Goal: Transaction & Acquisition: Purchase product/service

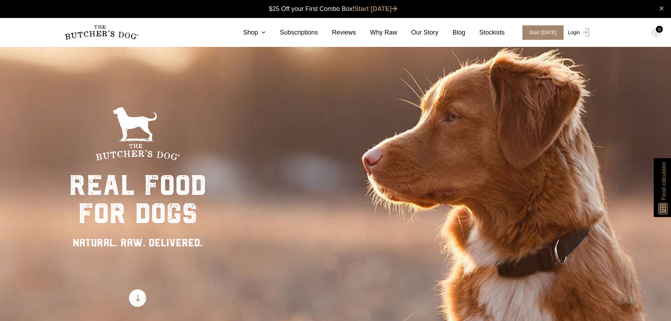
click at [576, 36] on link "Login" at bounding box center [577, 32] width 23 height 14
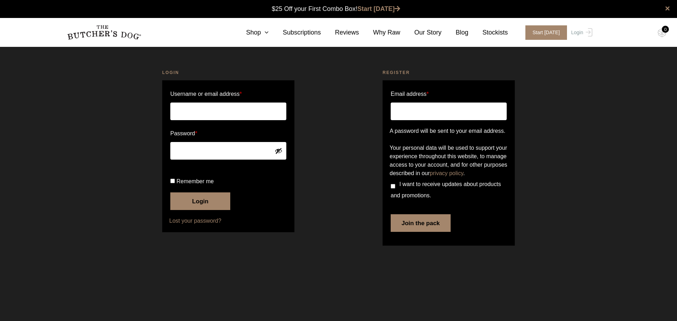
type input "[PERSON_NAME][EMAIL_ADDRESS][DOMAIN_NAME]"
click at [181, 210] on button "Login" at bounding box center [200, 201] width 60 height 18
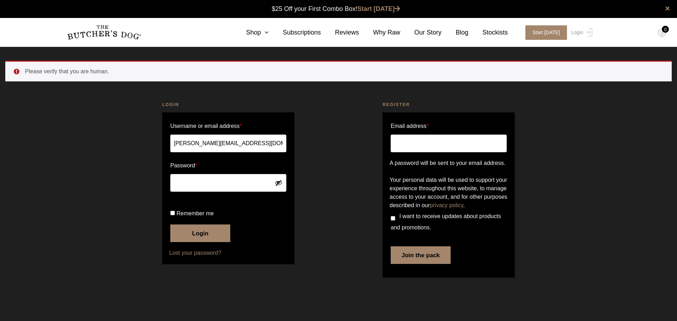
click at [202, 242] on button "Login" at bounding box center [200, 233] width 60 height 18
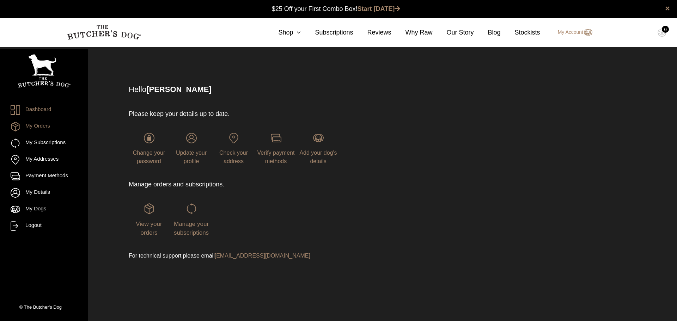
click at [33, 128] on link "My Orders" at bounding box center [44, 127] width 67 height 10
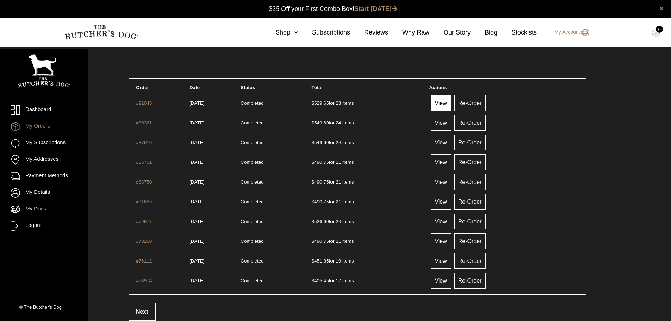
click at [451, 105] on link "View" at bounding box center [441, 103] width 20 height 16
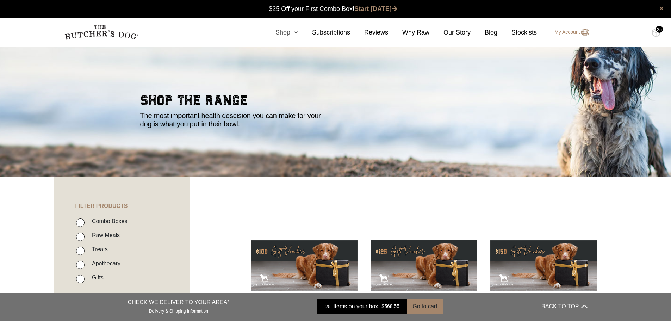
click at [286, 33] on link "Shop" at bounding box center [279, 33] width 37 height 10
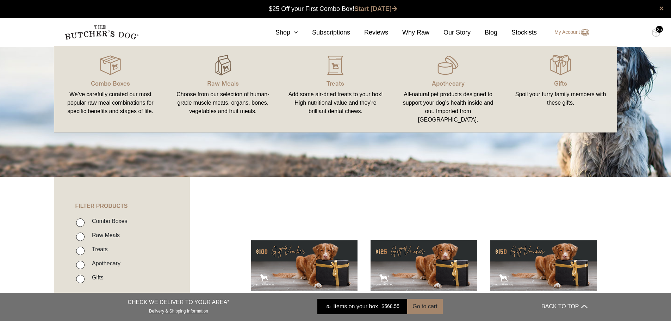
click at [221, 65] on img at bounding box center [223, 65] width 21 height 21
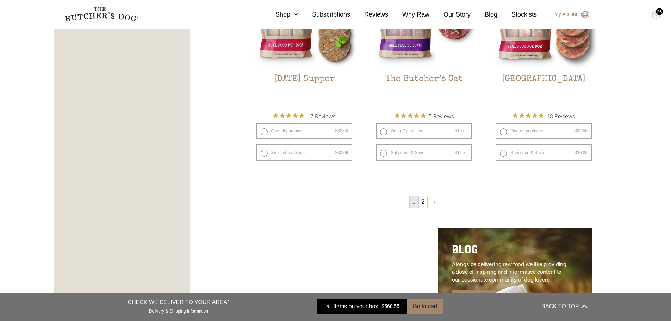
scroll to position [998, 0]
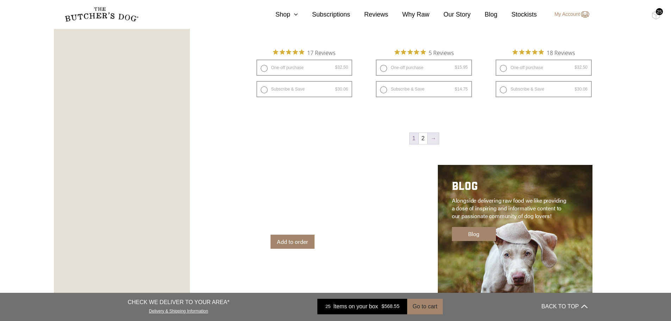
click at [433, 137] on link "→" at bounding box center [433, 138] width 11 height 11
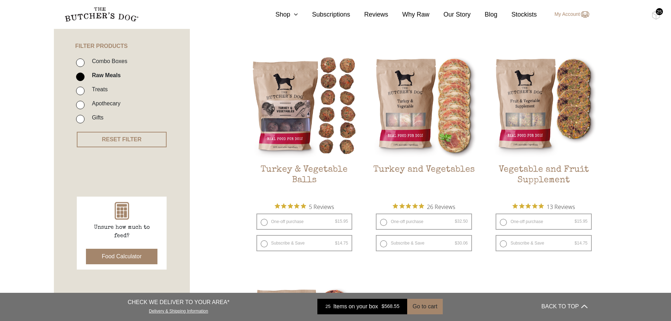
scroll to position [159, 0]
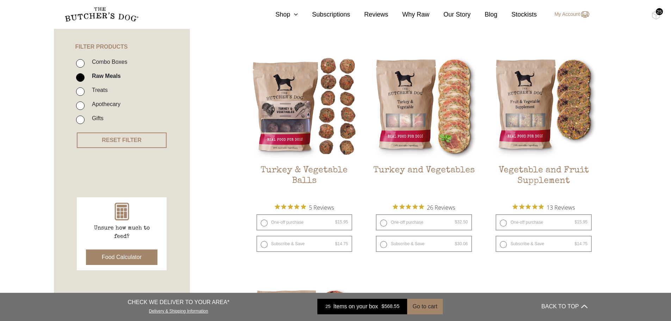
click at [660, 12] on div "25" at bounding box center [659, 11] width 7 height 7
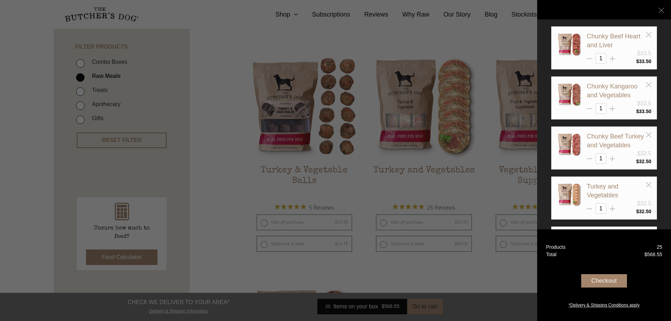
click at [601, 281] on div "Checkout" at bounding box center [604, 280] width 46 height 13
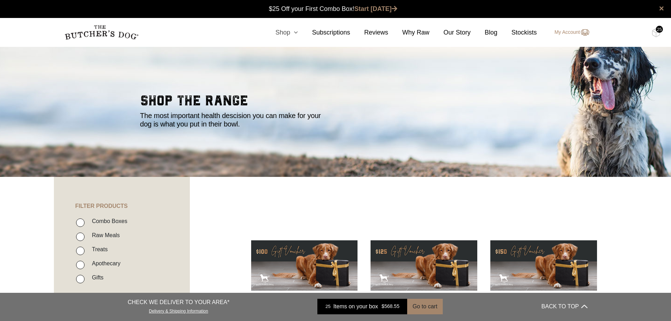
click at [288, 30] on link "Shop" at bounding box center [279, 33] width 37 height 10
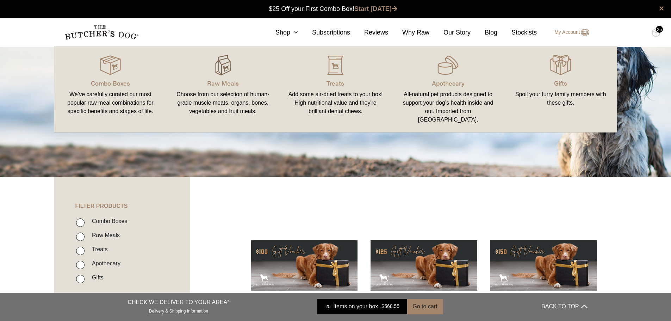
click at [227, 62] on img at bounding box center [223, 65] width 21 height 21
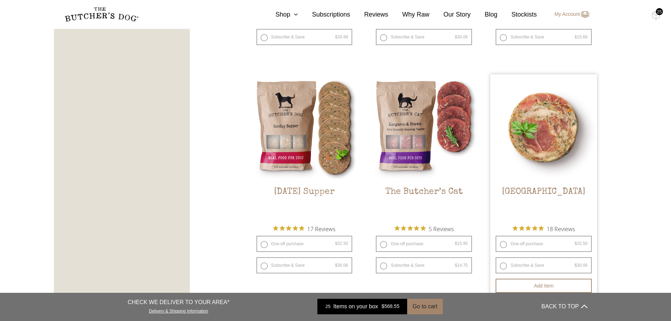
scroll to position [940, 0]
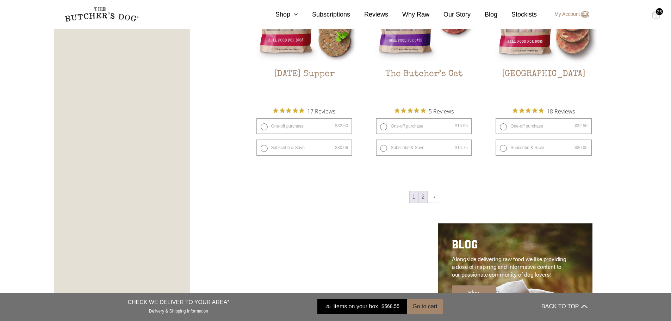
click at [427, 197] on link "2" at bounding box center [423, 196] width 9 height 11
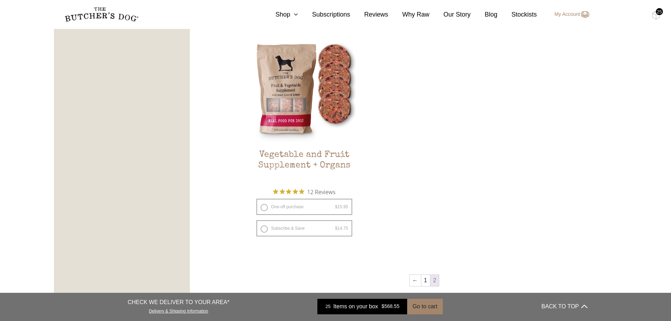
scroll to position [453, 0]
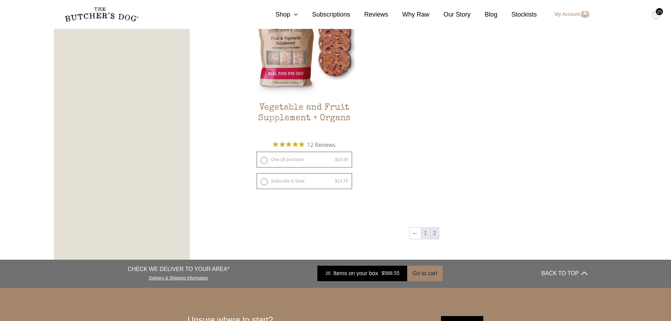
click at [429, 234] on link "1" at bounding box center [425, 233] width 9 height 11
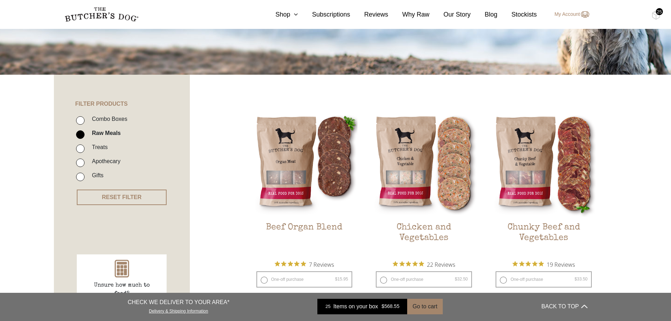
scroll to position [42, 0]
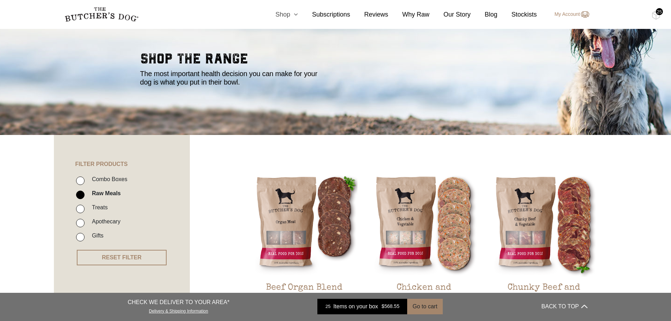
click at [292, 11] on link "Shop" at bounding box center [279, 15] width 37 height 10
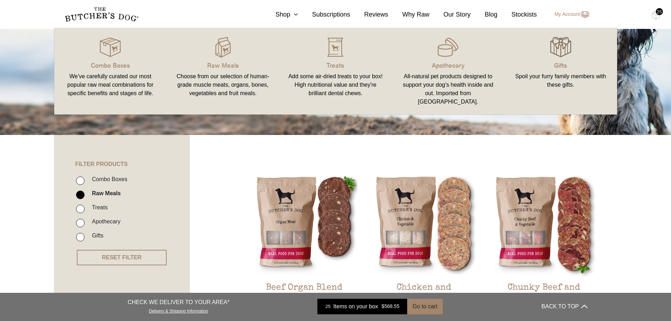
click at [558, 44] on img at bounding box center [560, 47] width 21 height 21
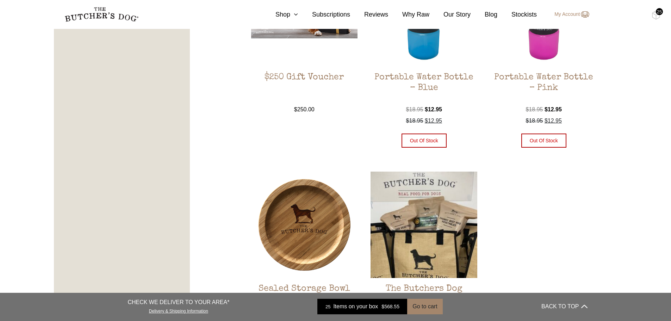
scroll to position [352, 0]
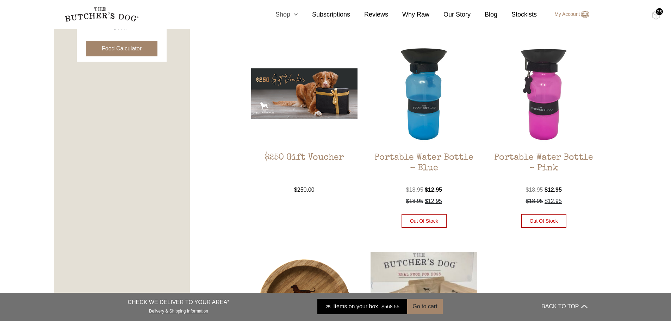
click at [286, 14] on link "Shop" at bounding box center [279, 15] width 37 height 10
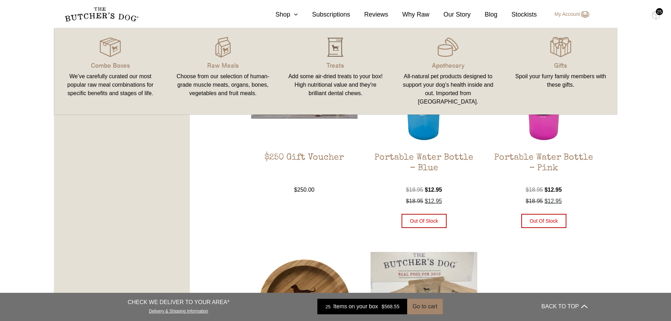
click at [342, 47] on img at bounding box center [335, 47] width 21 height 21
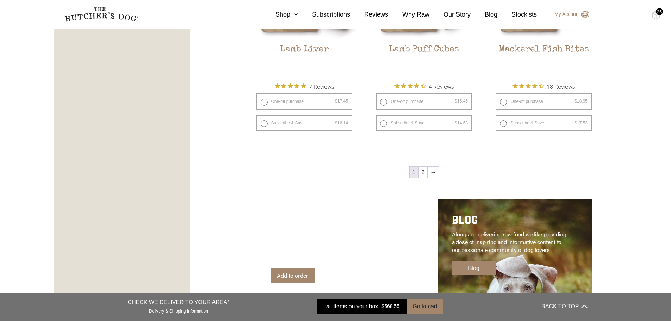
scroll to position [1057, 0]
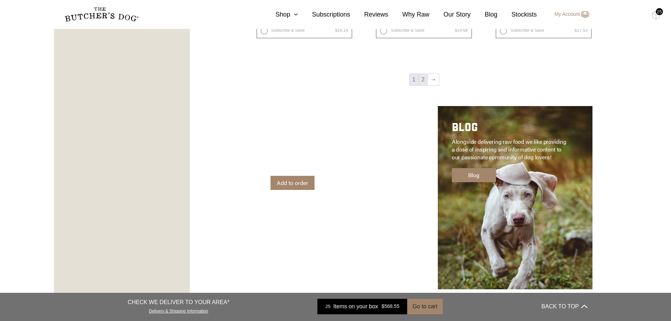
click at [421, 76] on link "2" at bounding box center [423, 79] width 9 height 11
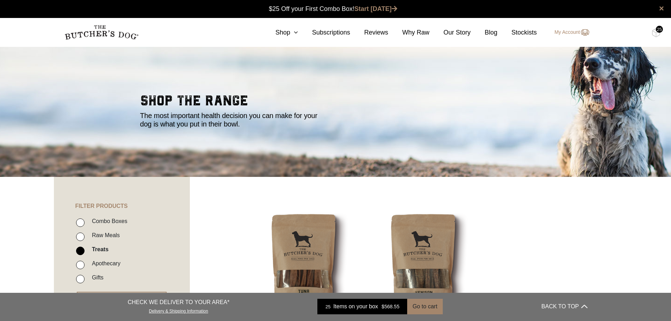
click at [659, 28] on div "25" at bounding box center [659, 29] width 7 height 7
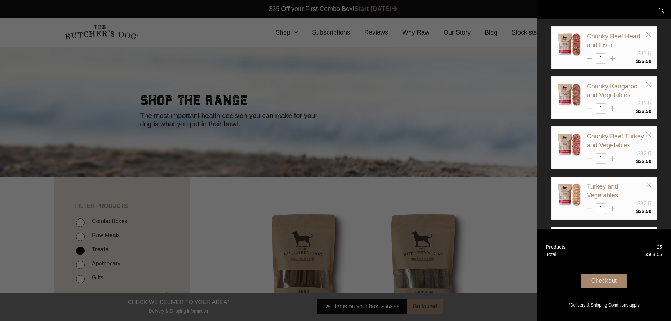
click at [594, 282] on div "Checkout" at bounding box center [604, 280] width 46 height 13
